Goal: Find specific page/section: Find specific page/section

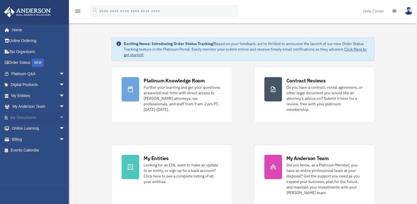
click at [23, 117] on link "My Documents arrow_drop_down" at bounding box center [38, 117] width 69 height 11
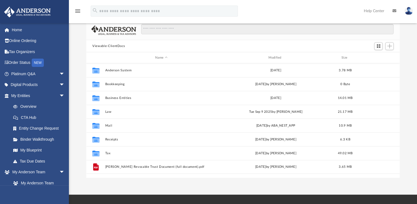
scroll to position [28, 0]
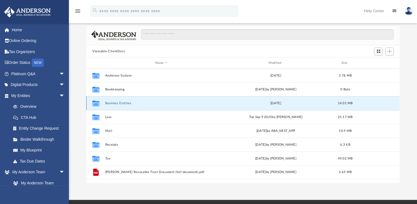
click at [113, 101] on button "Business Entities" at bounding box center [161, 103] width 112 height 4
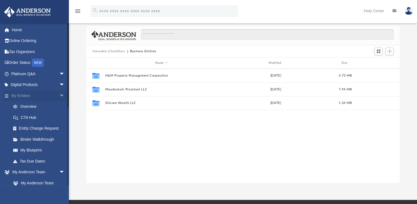
click at [25, 94] on link "My Entities arrow_drop_down" at bounding box center [38, 95] width 69 height 11
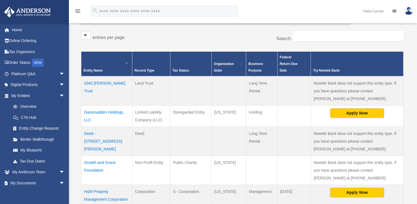
scroll to position [110, 0]
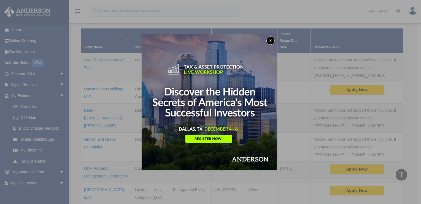
click at [112, 87] on div "x" at bounding box center [210, 102] width 421 height 204
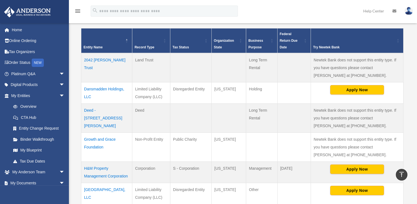
click at [108, 87] on td "Dansmadden Holdings, LLC" at bounding box center [106, 92] width 51 height 21
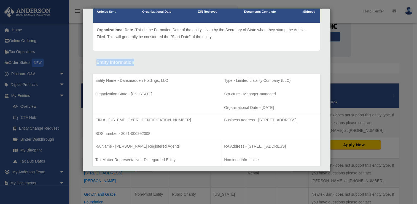
scroll to position [57, 0]
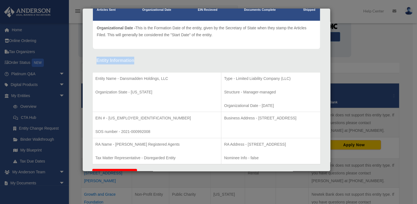
drag, startPoint x: 95, startPoint y: 60, endPoint x: 237, endPoint y: 165, distance: 176.8
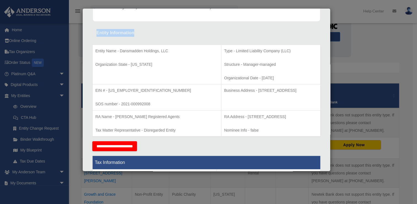
scroll to position [0, 0]
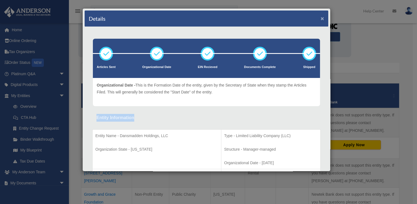
click at [321, 17] on button "×" at bounding box center [323, 18] width 4 height 6
